Goal: Find specific page/section: Find specific page/section

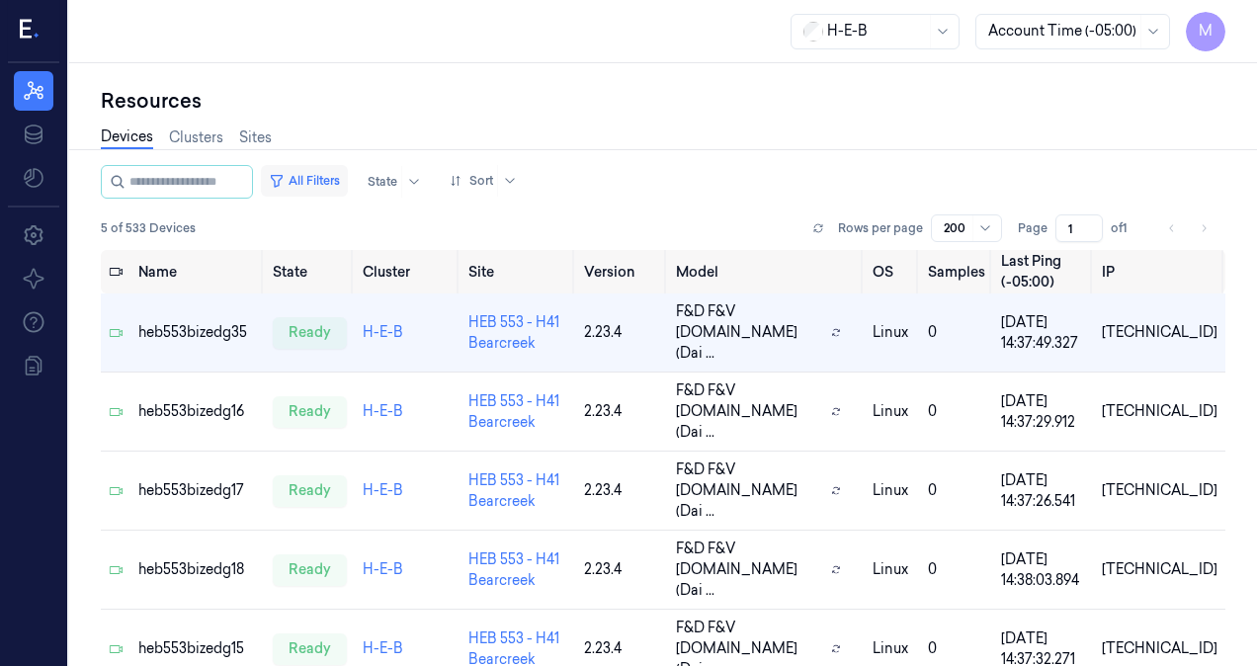
click at [339, 182] on button "All Filters" at bounding box center [304, 181] width 87 height 32
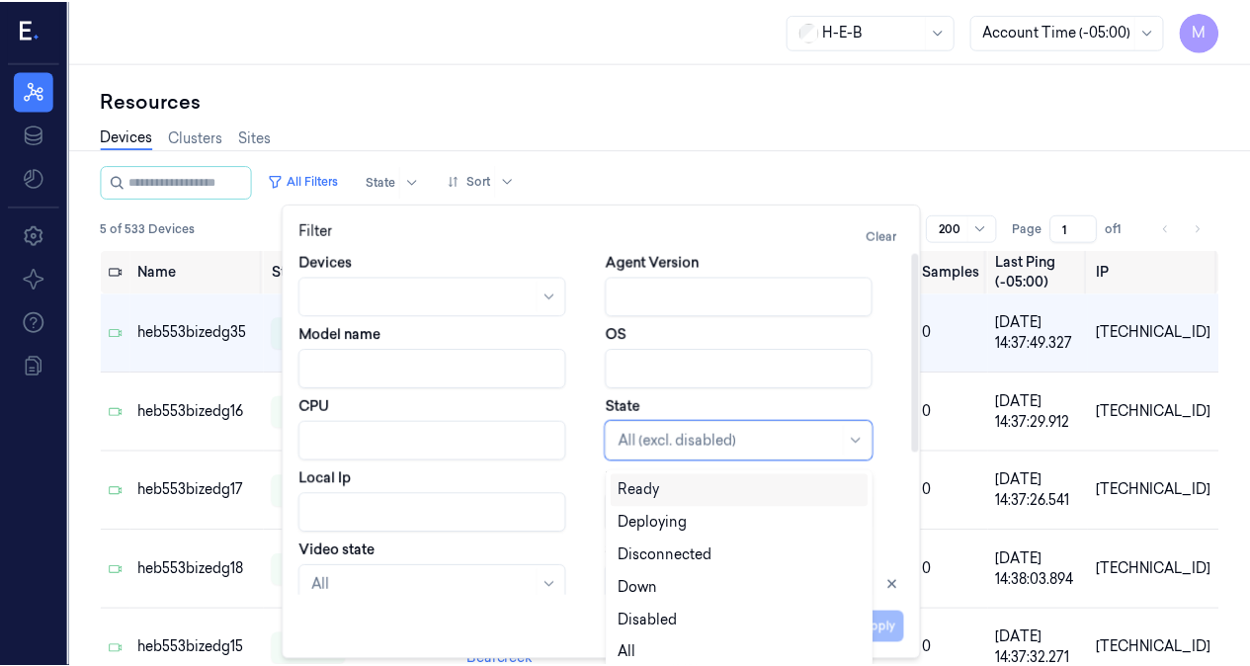
scroll to position [9, 0]
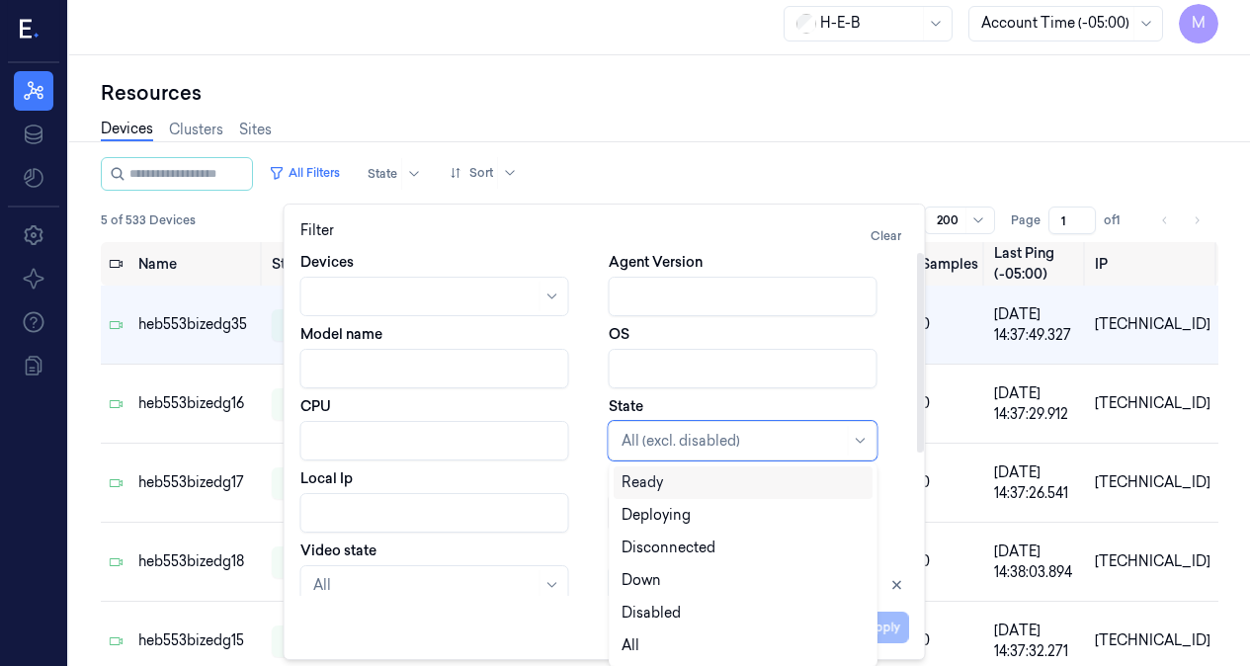
click at [669, 444] on div at bounding box center [733, 441] width 222 height 21
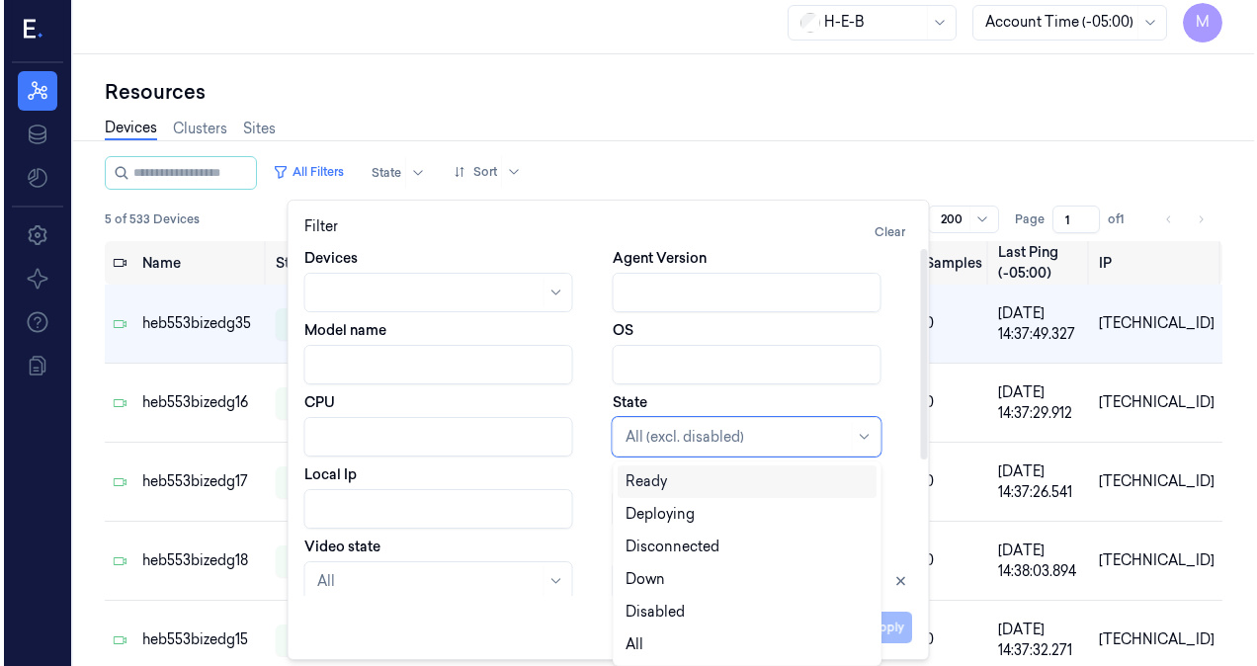
scroll to position [0, 0]
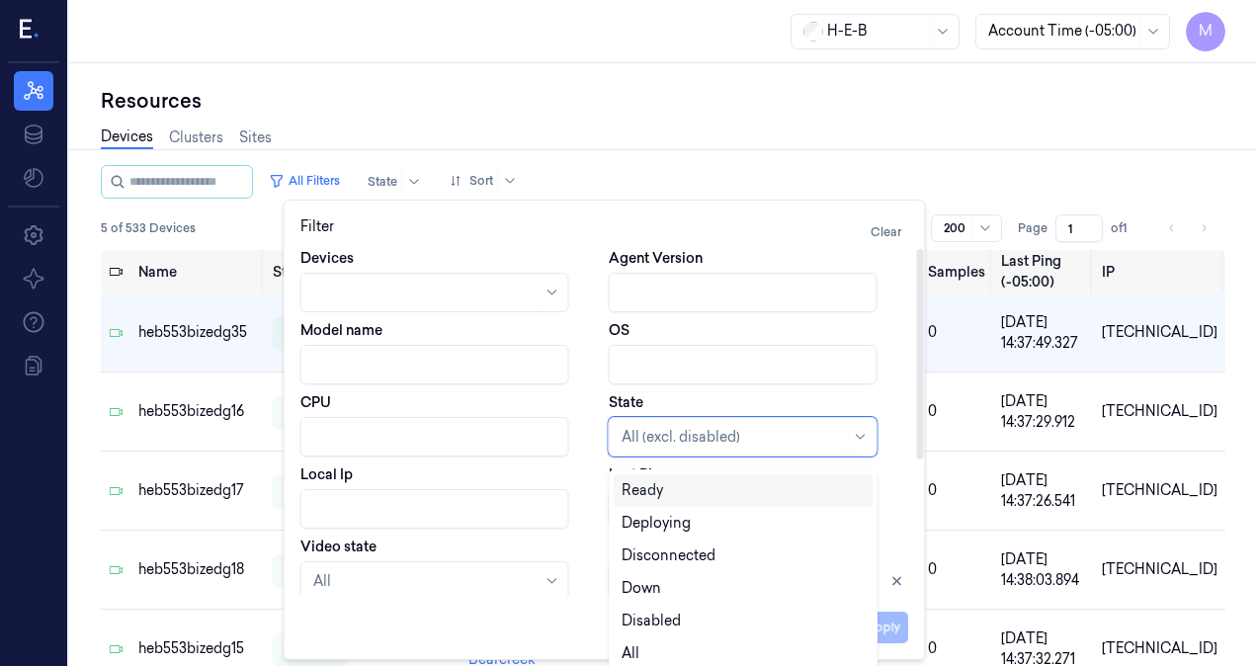
click at [669, 444] on div at bounding box center [733, 437] width 222 height 21
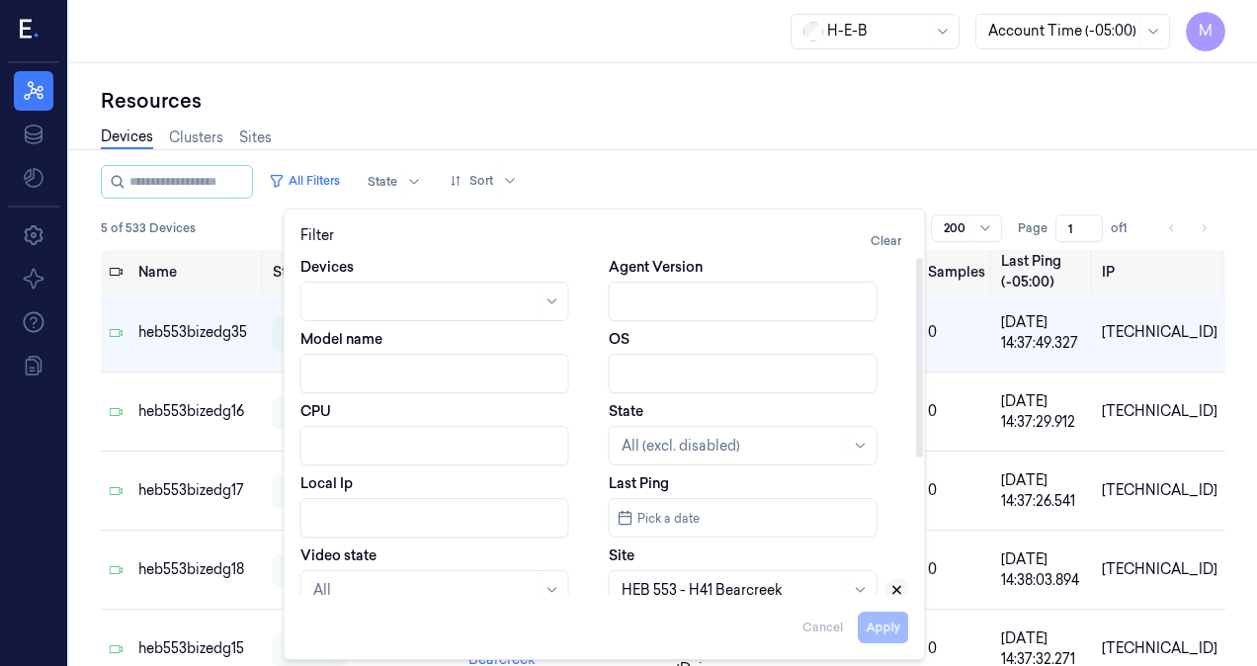
click at [901, 589] on icon at bounding box center [898, 590] width 14 height 14
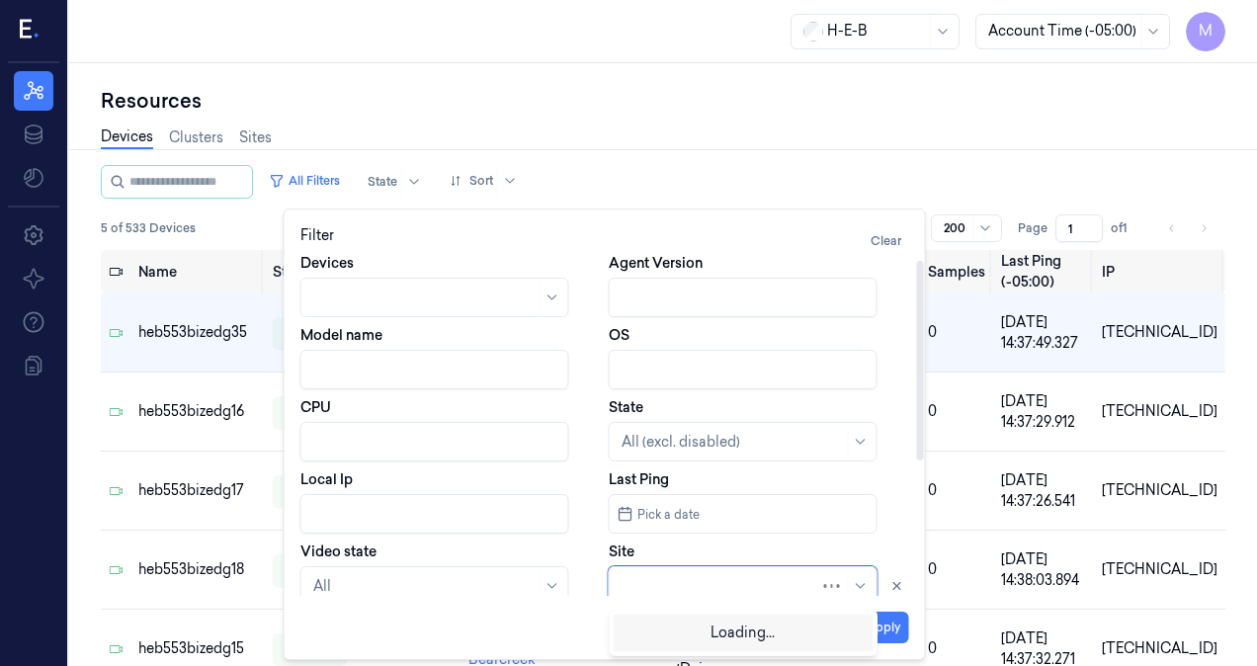
click at [655, 595] on div at bounding box center [721, 586] width 199 height 21
type input "109"
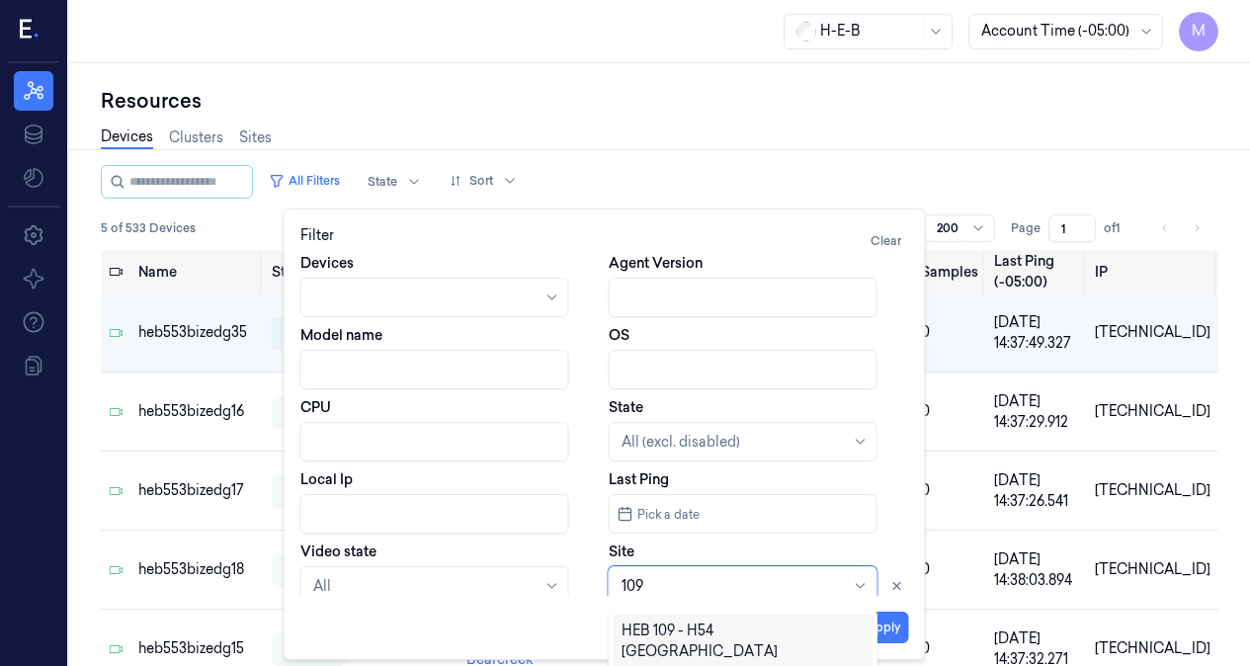
click at [669, 630] on div "HEB 109 - H54 [GEOGRAPHIC_DATA]" at bounding box center [743, 642] width 243 height 42
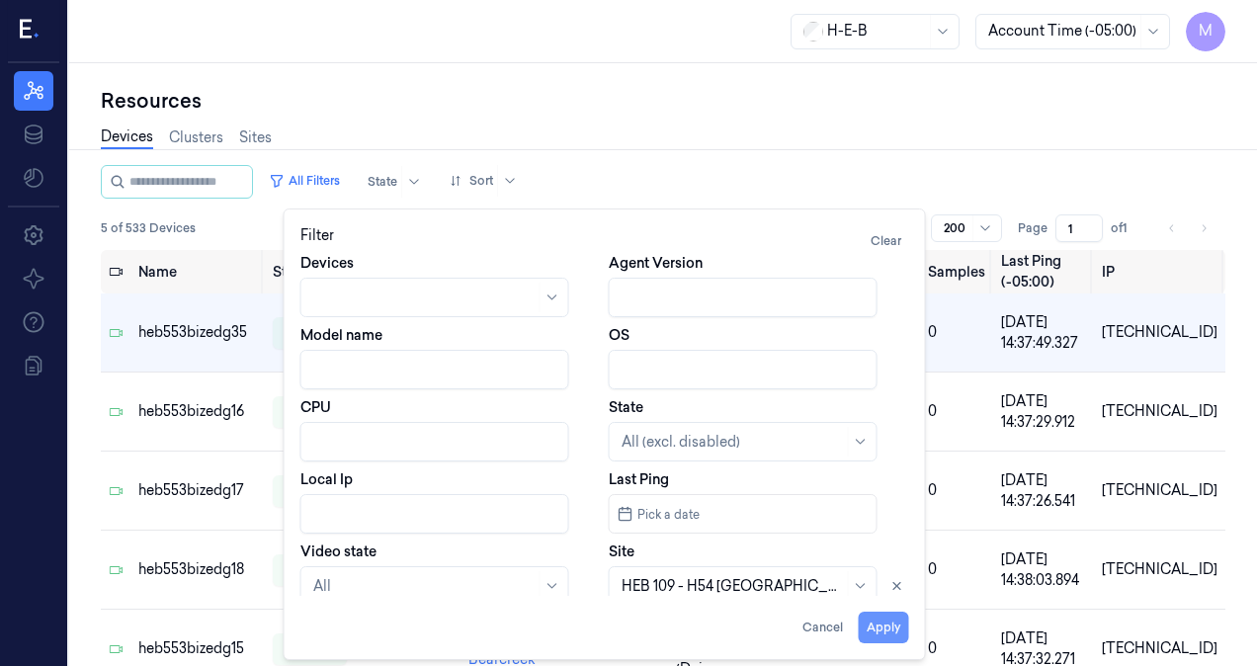
click at [885, 623] on button "Apply" at bounding box center [884, 628] width 50 height 32
